Goal: Navigation & Orientation: Find specific page/section

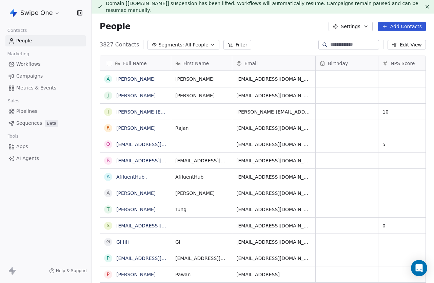
scroll to position [249, 343]
click at [49, 15] on html "Swipe One Contacts People Marketing Workflows Campaigns Metrics & Events Sales …" at bounding box center [217, 141] width 434 height 283
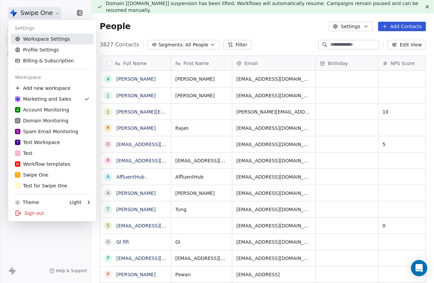
click at [50, 39] on link "Workspace Settings" at bounding box center [52, 39] width 83 height 11
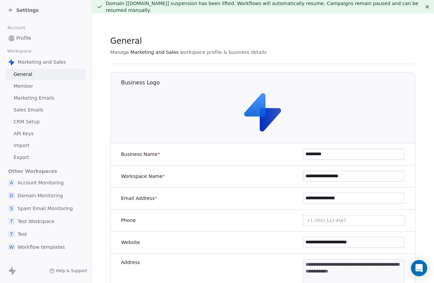
click at [36, 100] on span "Marketing Emails" at bounding box center [34, 98] width 41 height 7
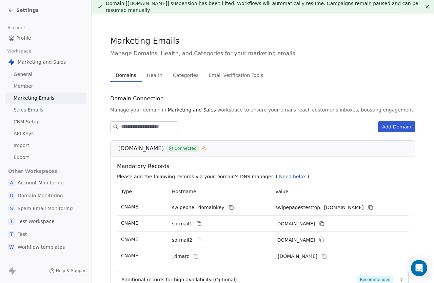
click at [33, 113] on span "Sales Emails" at bounding box center [29, 110] width 30 height 7
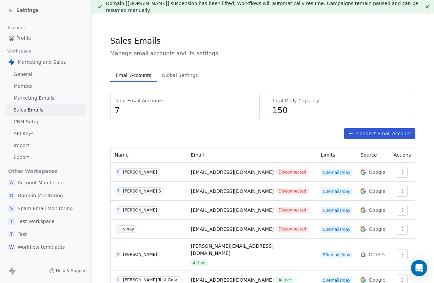
click at [48, 99] on span "Marketing Emails" at bounding box center [34, 98] width 41 height 7
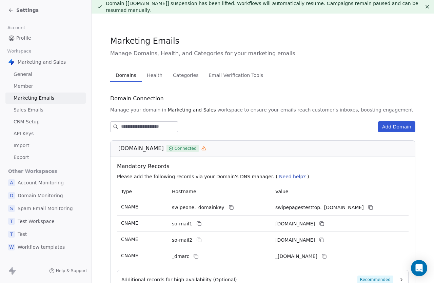
click at [23, 73] on span "General" at bounding box center [23, 74] width 19 height 7
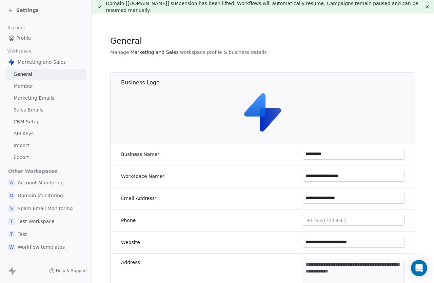
scroll to position [1, 0]
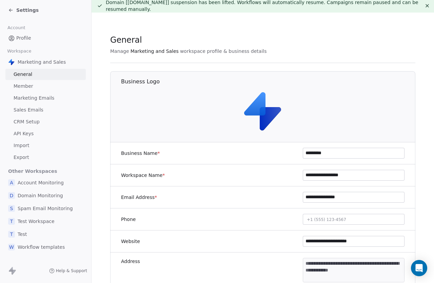
click at [48, 82] on link "Member" at bounding box center [45, 86] width 80 height 11
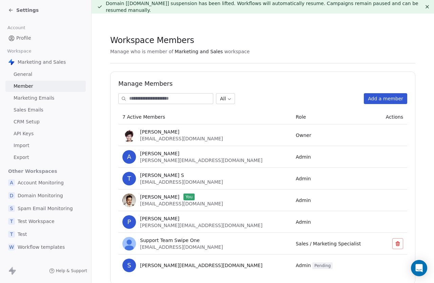
click at [53, 97] on link "Marketing Emails" at bounding box center [45, 98] width 80 height 11
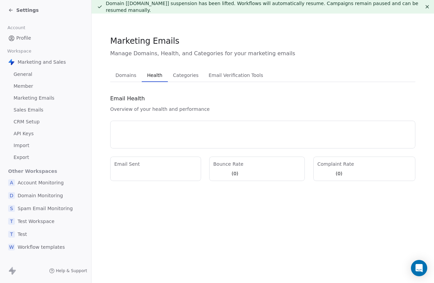
click at [153, 71] on span "Health" at bounding box center [155, 76] width 21 height 10
click at [122, 73] on span "Domains" at bounding box center [126, 76] width 26 height 10
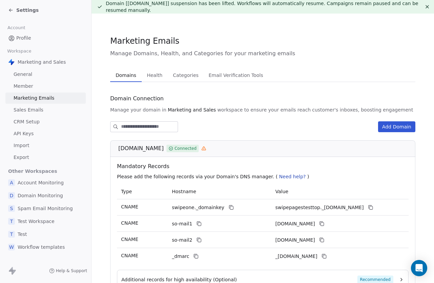
click at [42, 85] on link "Member" at bounding box center [45, 86] width 80 height 11
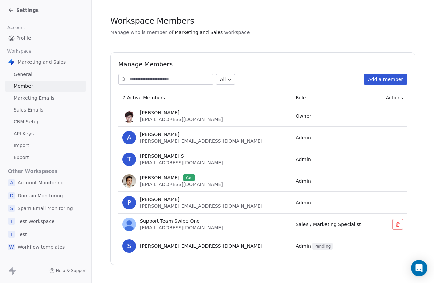
scroll to position [23, 0]
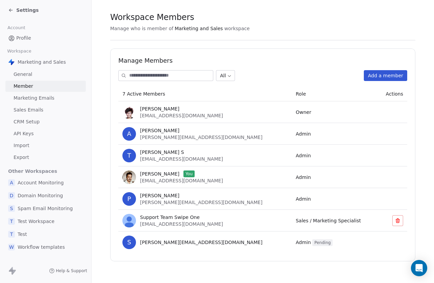
click at [51, 200] on div "D Domain Monitoring" at bounding box center [45, 196] width 80 height 12
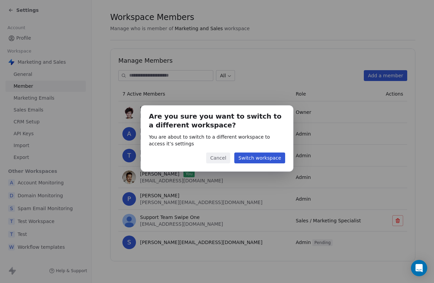
click at [263, 160] on button "Switch workspace" at bounding box center [260, 158] width 51 height 11
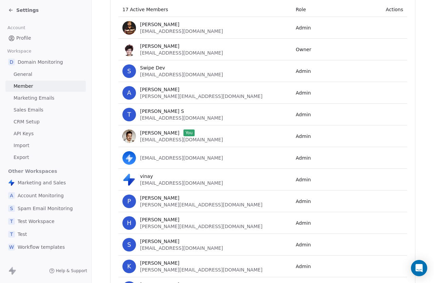
scroll to position [94, 0]
click at [7, 10] on div "Settings" at bounding box center [45, 10] width 91 height 20
click at [12, 10] on icon at bounding box center [10, 9] width 5 height 5
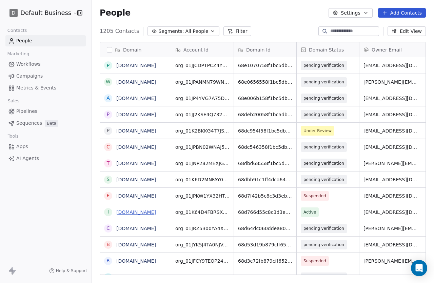
click at [141, 213] on link "[DOMAIN_NAME]" at bounding box center [136, 212] width 40 height 5
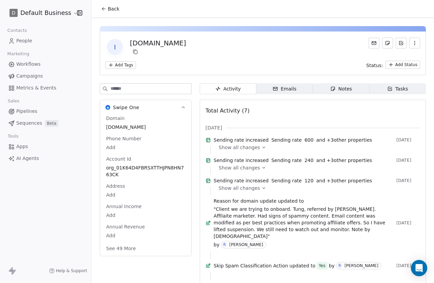
click at [116, 6] on span "Back" at bounding box center [114, 8] width 12 height 7
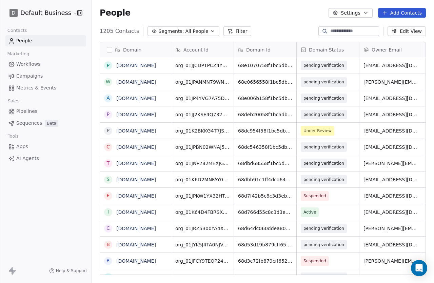
scroll to position [249, 343]
